Goal: Transaction & Acquisition: Purchase product/service

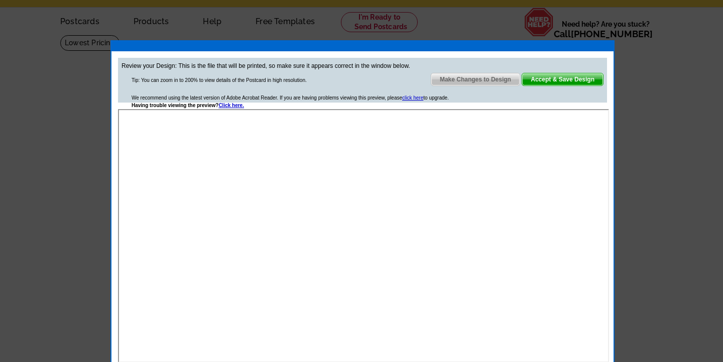
scroll to position [9, 0]
click at [541, 84] on span "Accept & Save Design" at bounding box center [562, 79] width 81 height 12
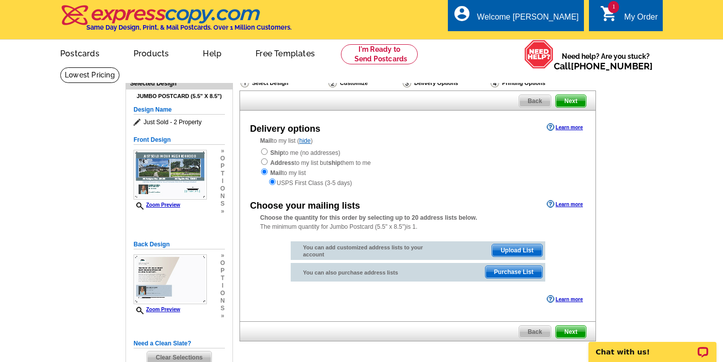
scroll to position [1, 0]
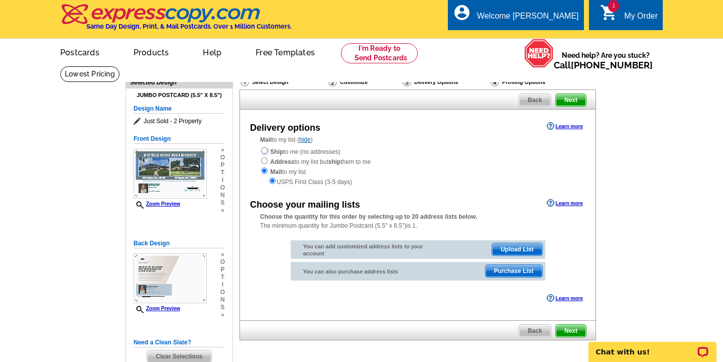
click at [265, 150] on input "radio" at bounding box center [264, 150] width 7 height 7
radio input "true"
click at [272, 181] on input "radio" at bounding box center [272, 180] width 7 height 7
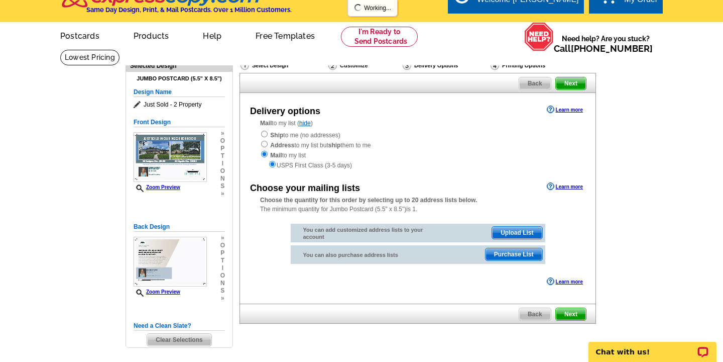
scroll to position [20, 0]
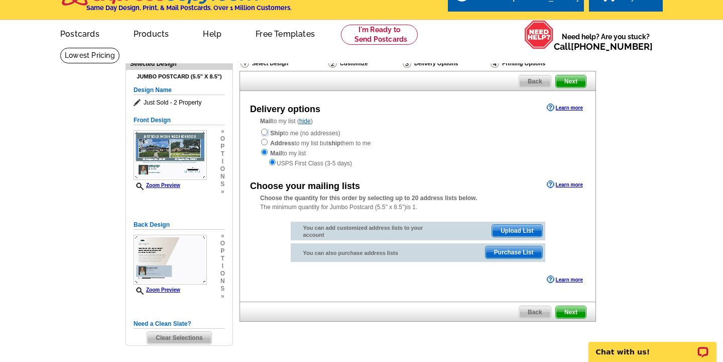
click at [264, 131] on input "radio" at bounding box center [264, 132] width 7 height 7
radio input "true"
click at [273, 161] on input "radio" at bounding box center [272, 162] width 7 height 7
click at [263, 132] on input "radio" at bounding box center [264, 132] width 7 height 7
radio input "true"
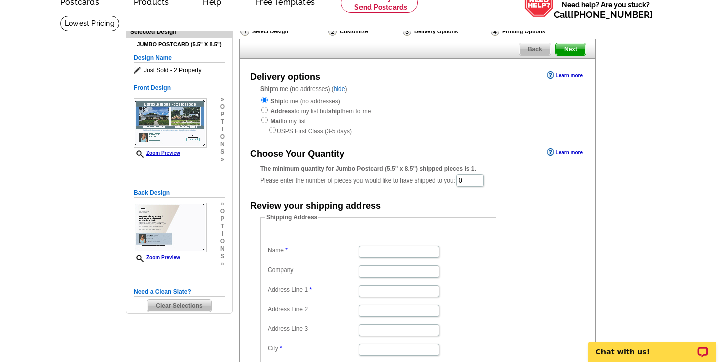
scroll to position [60, 0]
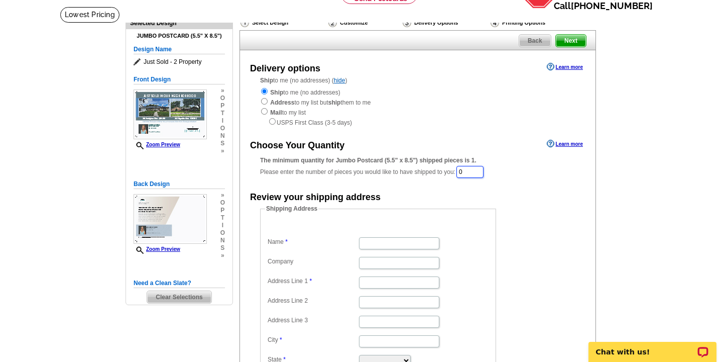
click at [470, 172] on input "0" at bounding box center [470, 172] width 27 height 12
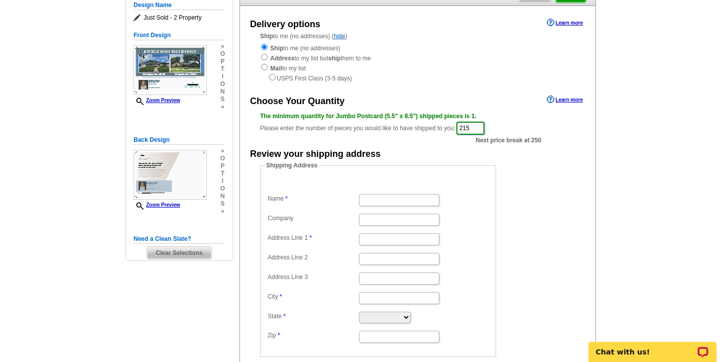
scroll to position [106, 0]
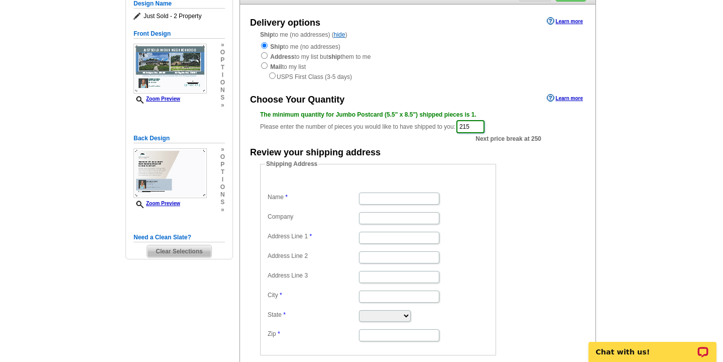
type input "215"
click at [381, 197] on input "Name" at bounding box center [399, 198] width 80 height 12
type input "[PERSON_NAME]"
click at [372, 238] on input "Address Line 1" at bounding box center [399, 238] width 80 height 12
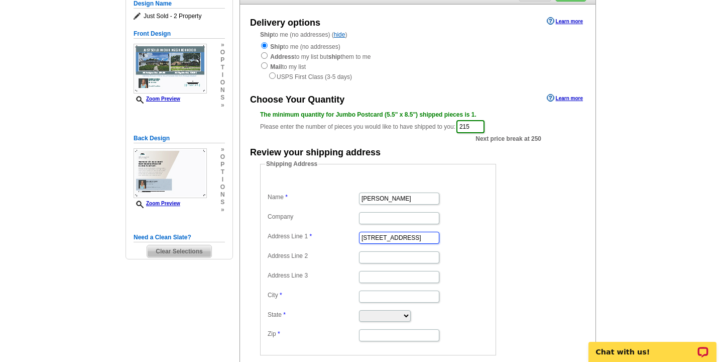
type input "[STREET_ADDRESS]"
click at [368, 297] on input "City" at bounding box center [399, 296] width 80 height 12
type input "Orlando"
click at [367, 315] on select "Alabama Alaska Arizona Arkansas California Colorado Connecticut District of Col…" at bounding box center [385, 316] width 52 height 12
select select "FL"
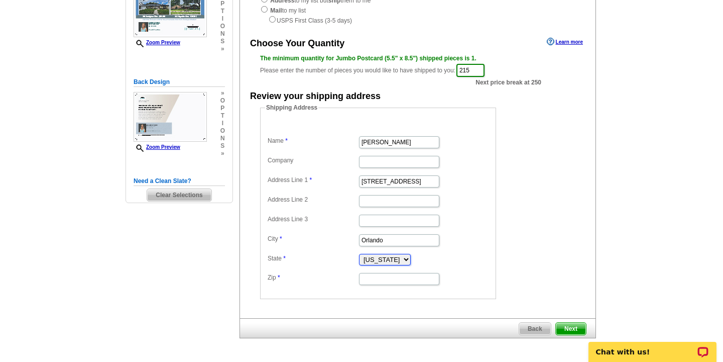
scroll to position [163, 0]
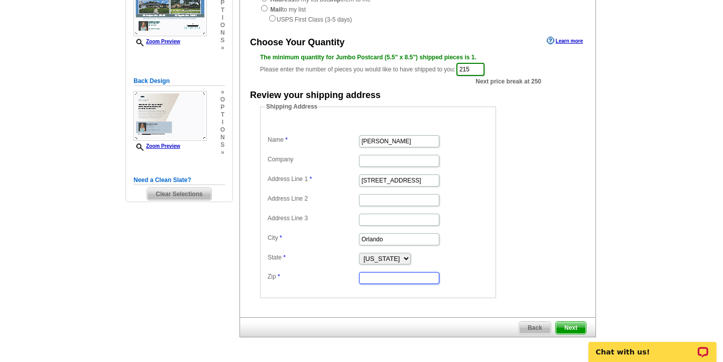
click at [387, 281] on input "Zip" at bounding box center [399, 278] width 80 height 12
type input "32806"
click at [568, 327] on span "Next" at bounding box center [571, 328] width 30 height 12
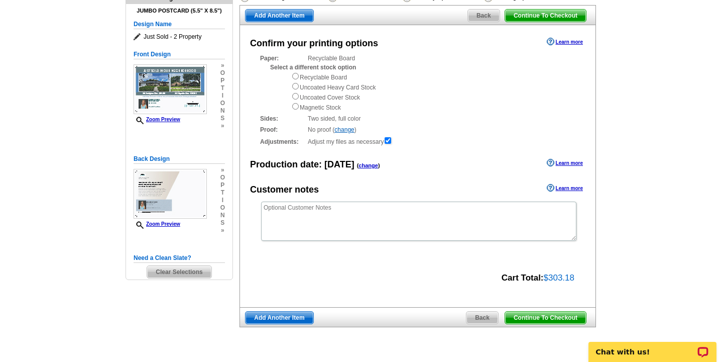
scroll to position [88, 0]
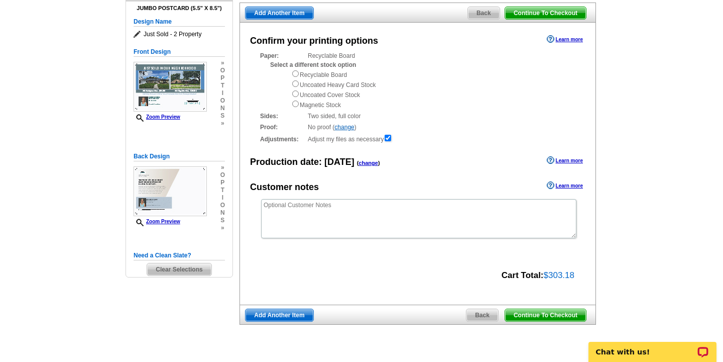
click at [548, 314] on span "Continue To Checkout" at bounding box center [545, 315] width 81 height 12
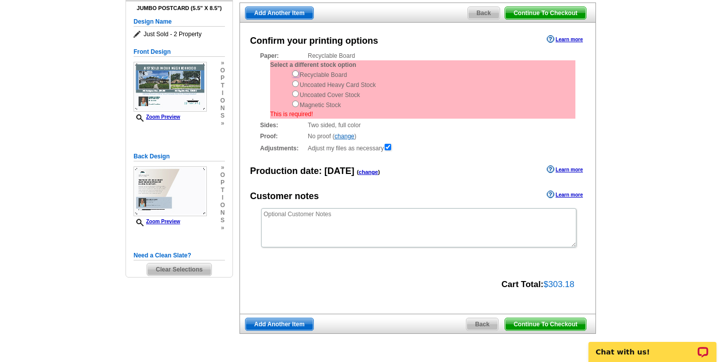
click at [298, 76] on input "radio" at bounding box center [295, 73] width 7 height 7
radio input "true"
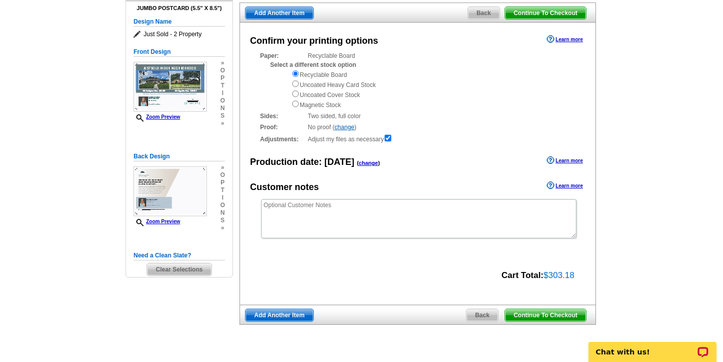
click at [546, 314] on span "Continue To Checkout" at bounding box center [545, 315] width 81 height 12
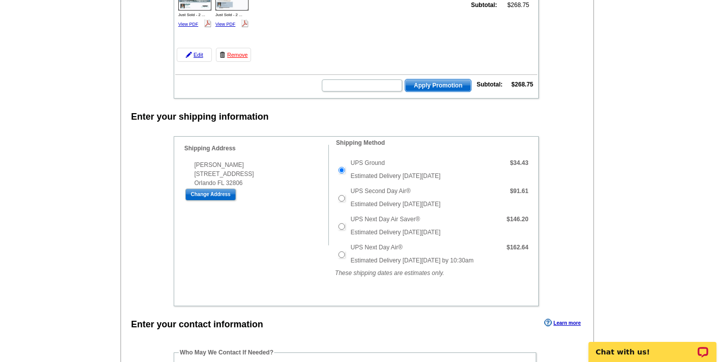
scroll to position [147, 0]
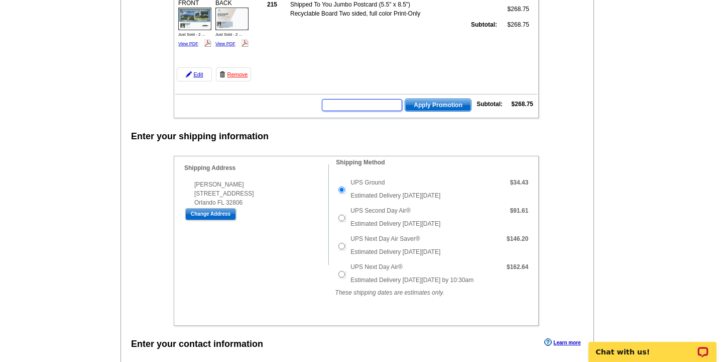
click at [351, 105] on input "text" at bounding box center [362, 105] width 80 height 12
type input "grow0825"
click at [445, 103] on span "Apply Promotion" at bounding box center [438, 105] width 66 height 12
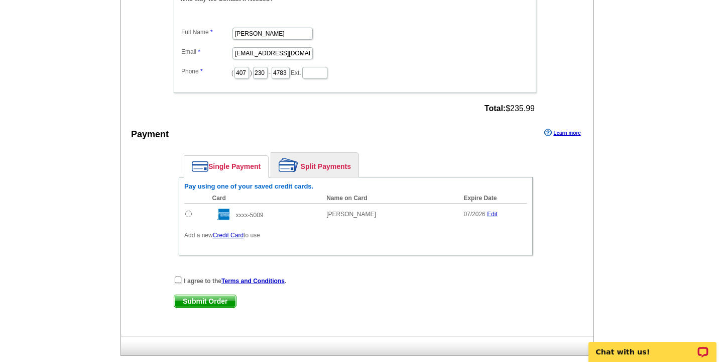
scroll to position [545, 0]
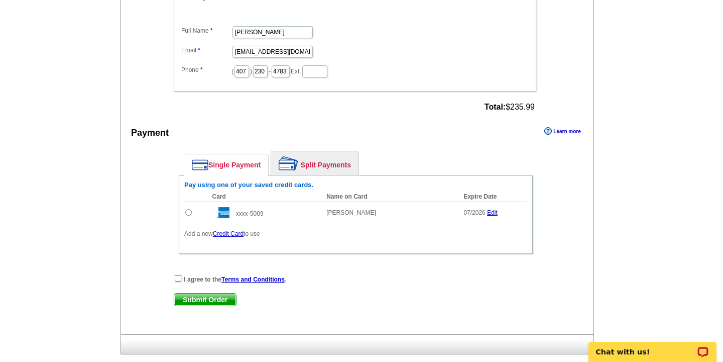
click at [189, 212] on input "radio" at bounding box center [188, 212] width 7 height 7
radio input "true"
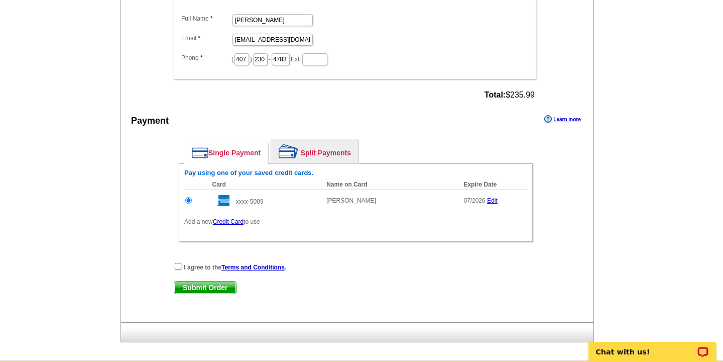
scroll to position [562, 0]
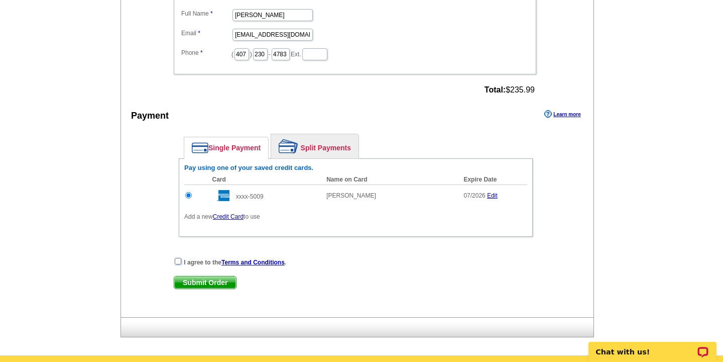
click at [178, 259] on input "checkbox" at bounding box center [178, 261] width 7 height 7
checkbox input "true"
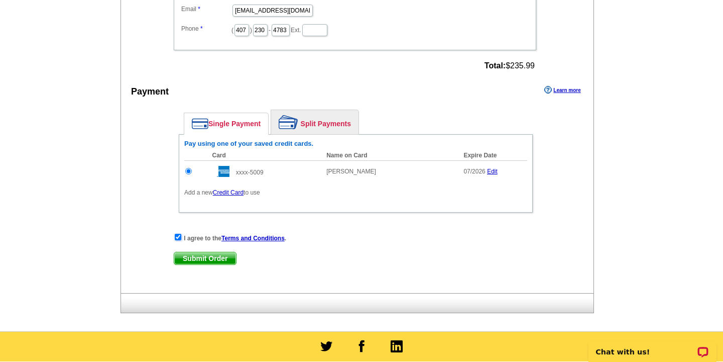
scroll to position [587, 0]
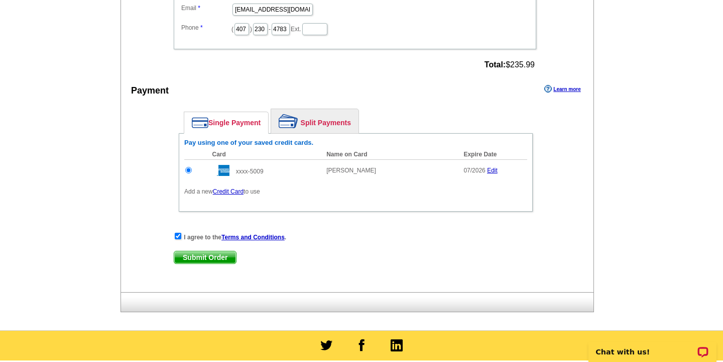
click at [207, 256] on span "Submit Order" at bounding box center [205, 257] width 62 height 12
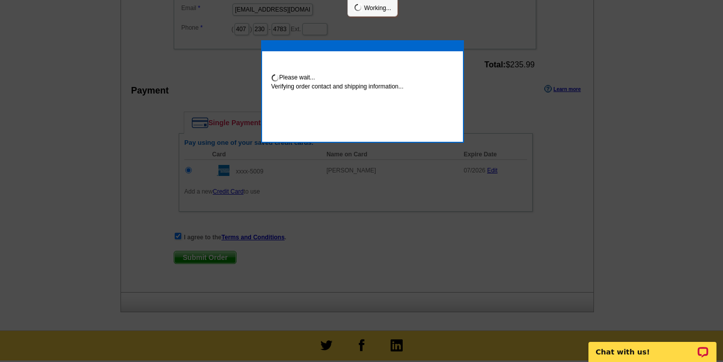
scroll to position [583, 0]
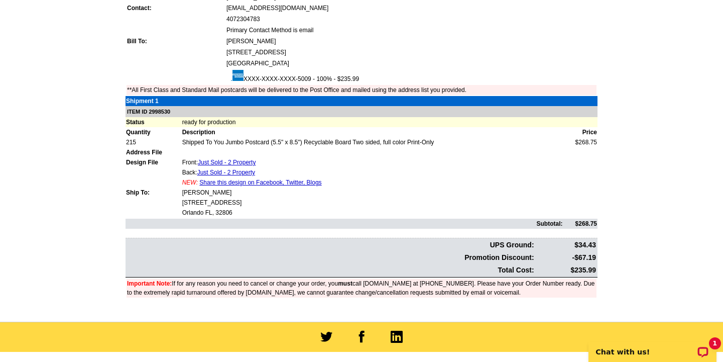
scroll to position [257, 0]
